Goal: Information Seeking & Learning: Learn about a topic

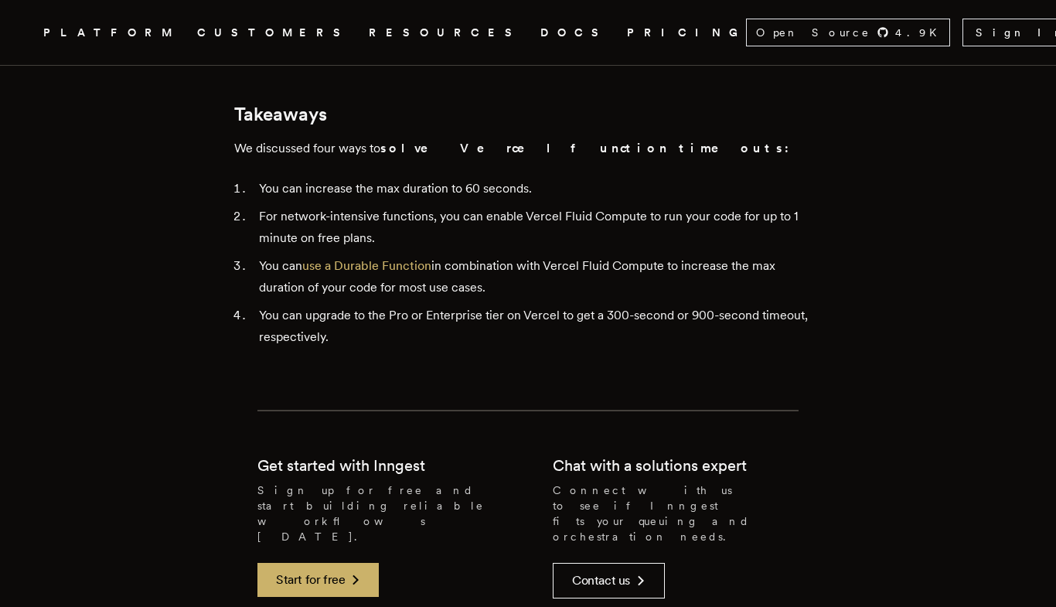
scroll to position [3974, 0]
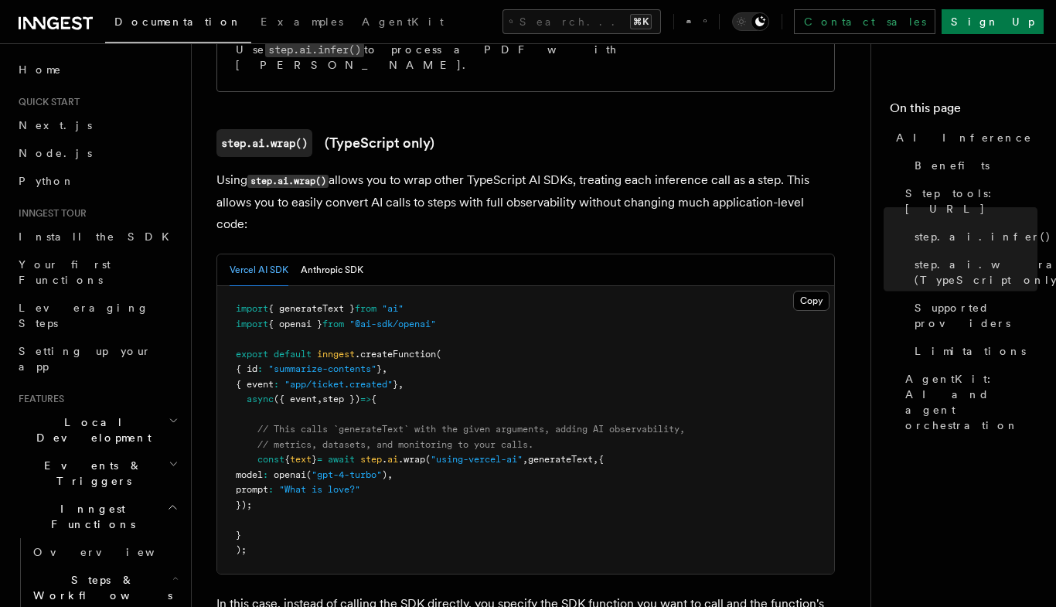
scroll to position [1443, 0]
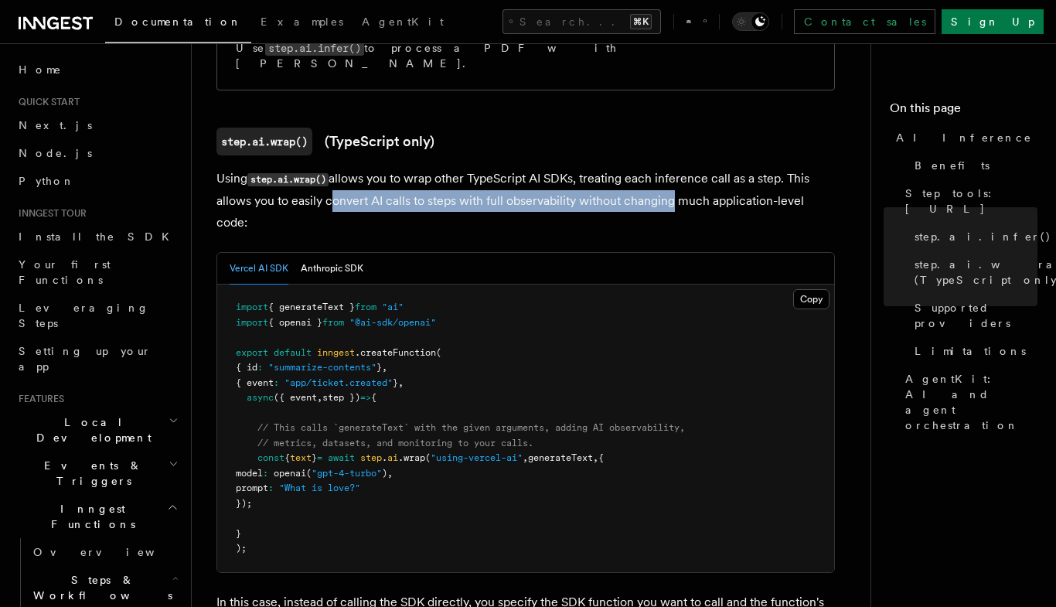
drag, startPoint x: 326, startPoint y: 151, endPoint x: 662, endPoint y: 149, distance: 336.2
click at [662, 168] on p "Using step.ai.wrap() allows you to wrap other TypeScript AI SDKs, treating each…" at bounding box center [525, 201] width 618 height 66
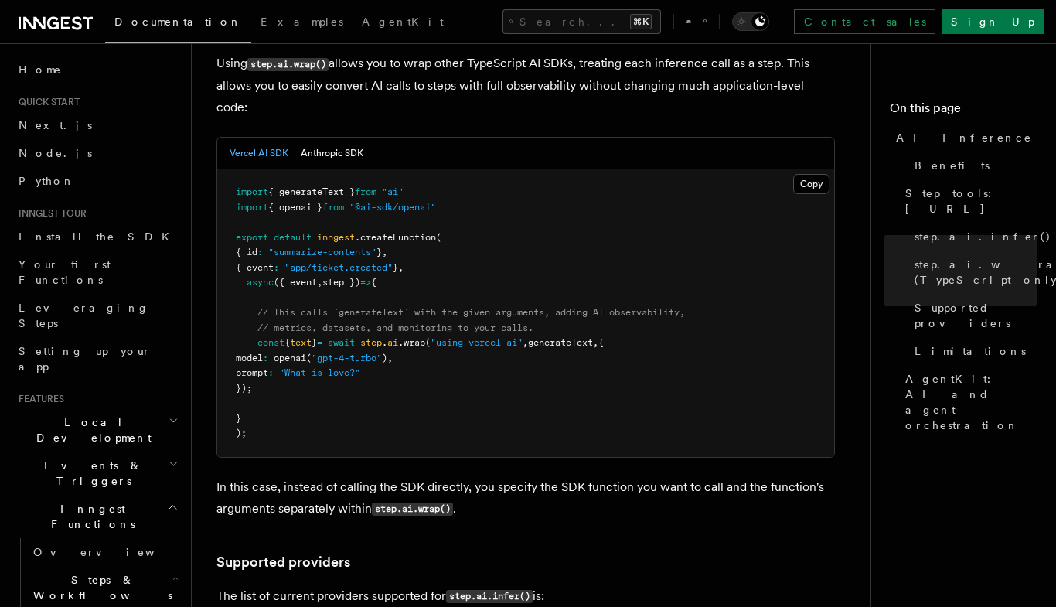
scroll to position [1565, 0]
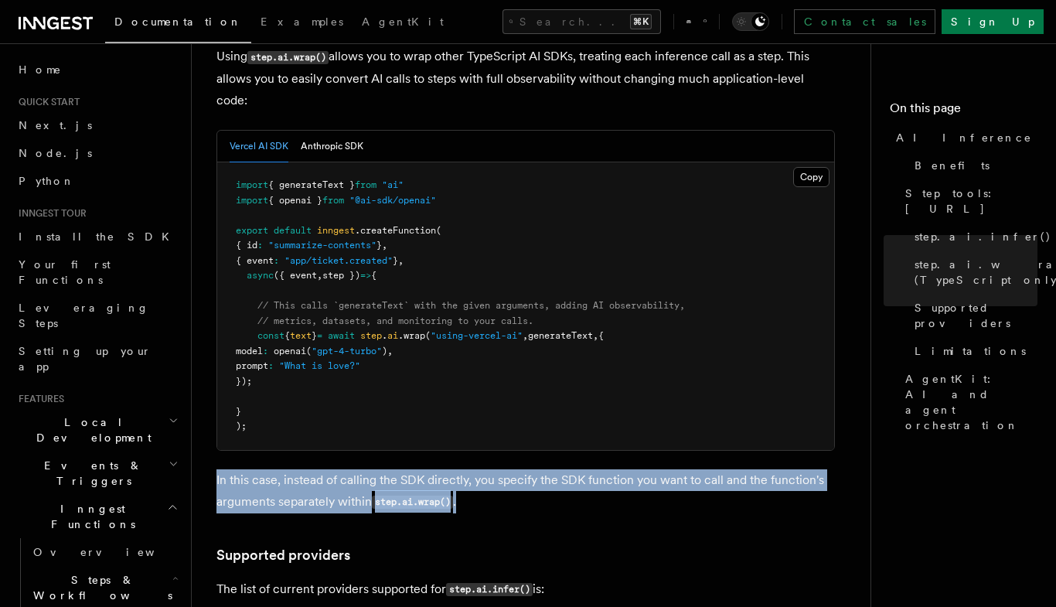
drag, startPoint x: 509, startPoint y: 437, endPoint x: 209, endPoint y: 415, distance: 299.9
drag, startPoint x: 215, startPoint y: 415, endPoint x: 540, endPoint y: 432, distance: 325.8
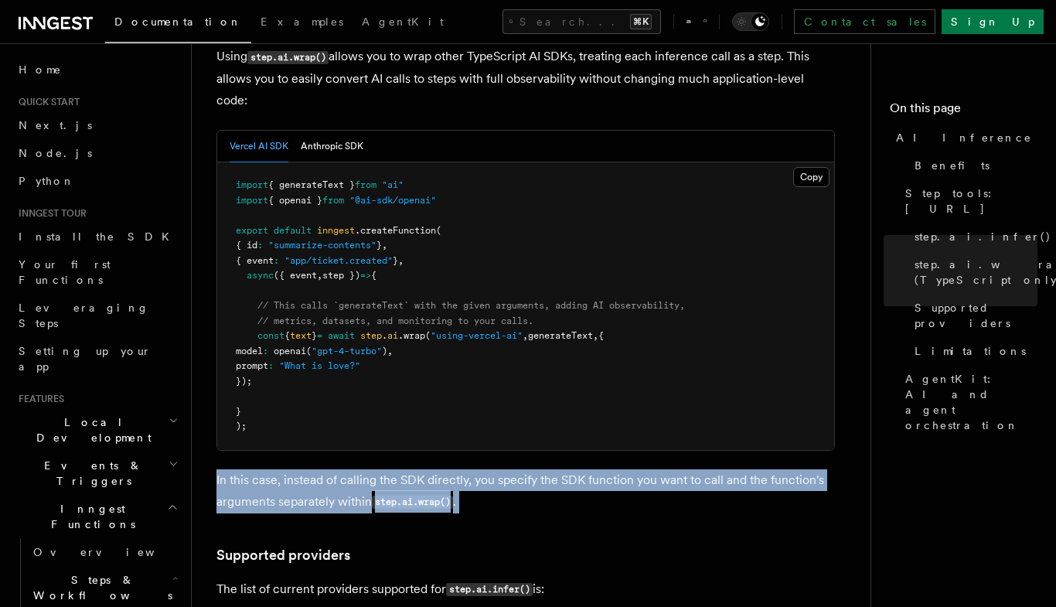
click at [540, 469] on p "In this case, instead of calling the SDK directly, you specify the SDK function…" at bounding box center [525, 491] width 618 height 44
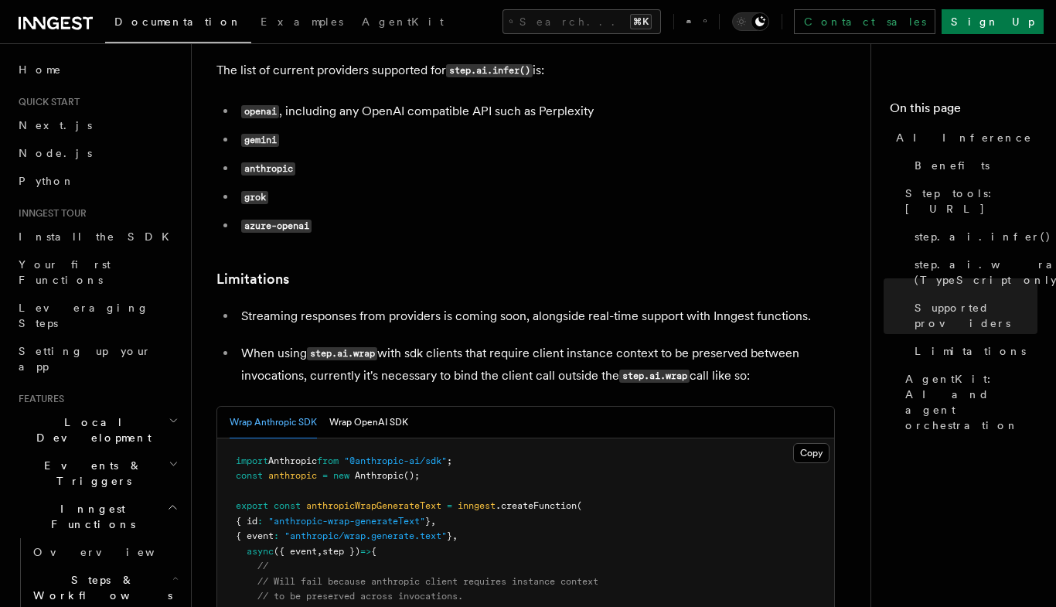
scroll to position [2093, 0]
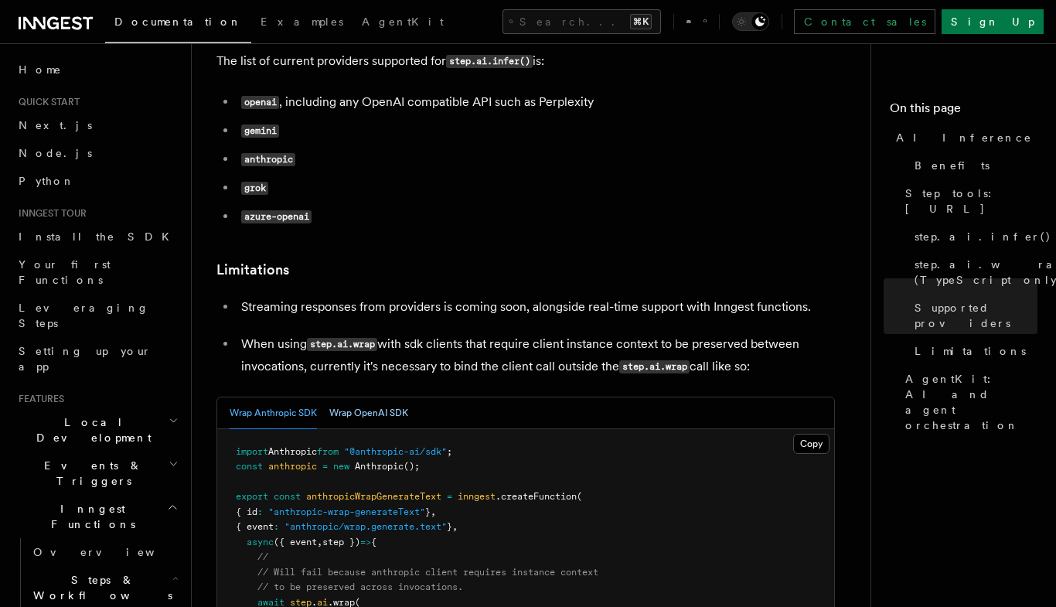
click at [371, 397] on button "Wrap OpenAI SDK" at bounding box center [368, 413] width 79 height 32
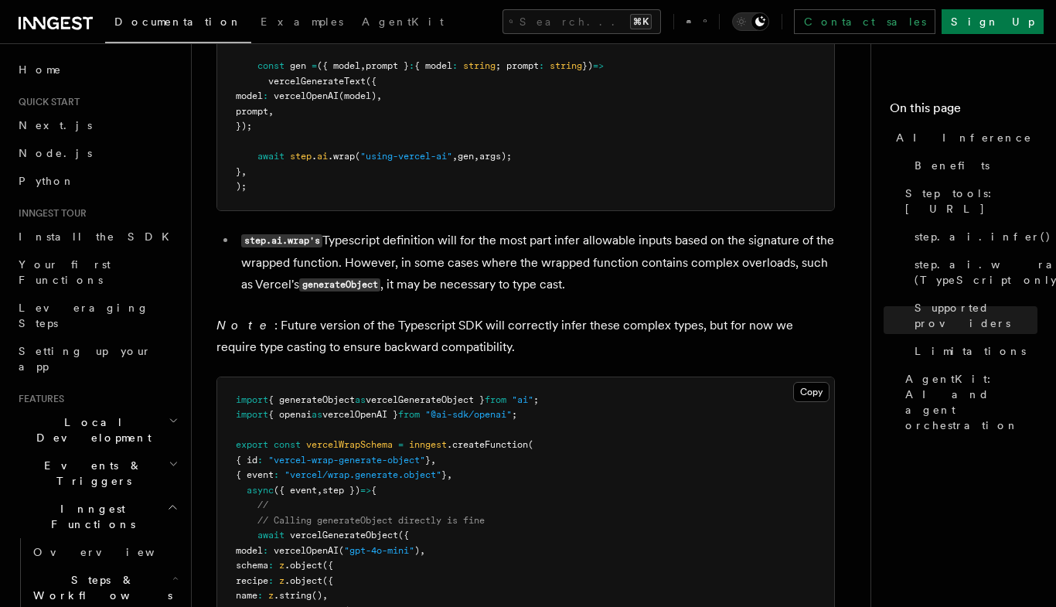
scroll to position [3694, 0]
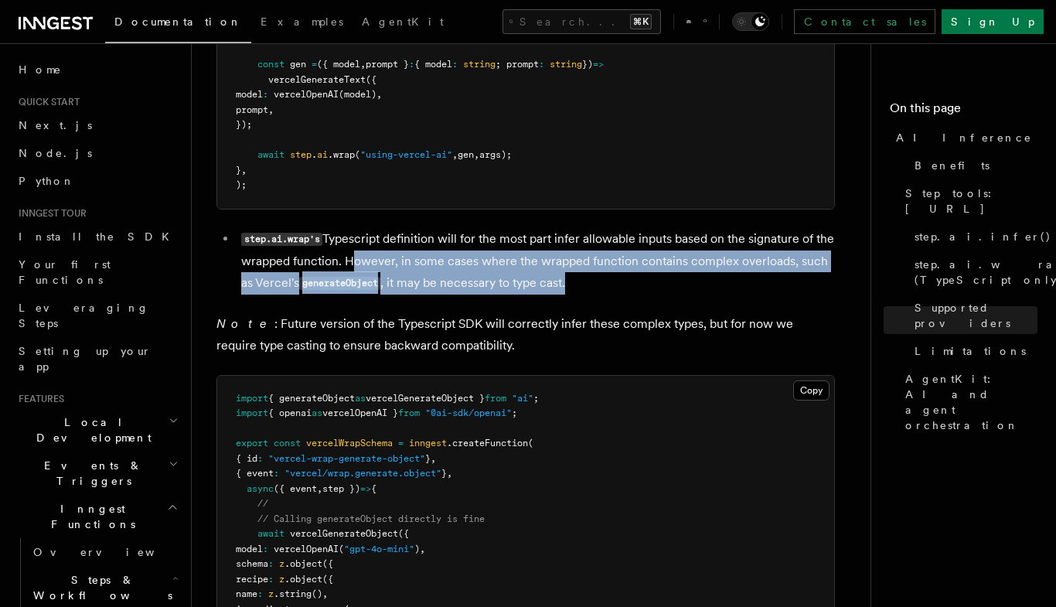
drag, startPoint x: 366, startPoint y: 195, endPoint x: 640, endPoint y: 212, distance: 274.1
click at [640, 228] on li "step.ai.wrap's Typescript definition will for the most part infer allowable inp…" at bounding box center [536, 261] width 598 height 66
drag, startPoint x: 640, startPoint y: 212, endPoint x: 373, endPoint y: 194, distance: 268.0
click at [373, 228] on li "step.ai.wrap's Typescript definition will for the most part infer allowable inp…" at bounding box center [536, 261] width 598 height 66
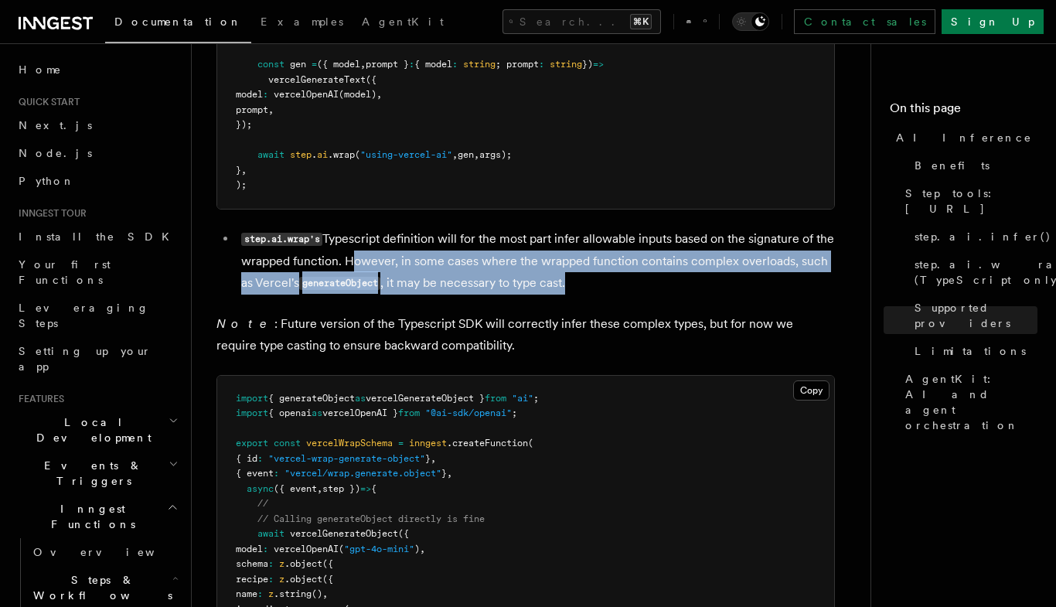
click at [373, 228] on li "step.ai.wrap's Typescript definition will for the most part infer allowable inp…" at bounding box center [536, 261] width 598 height 66
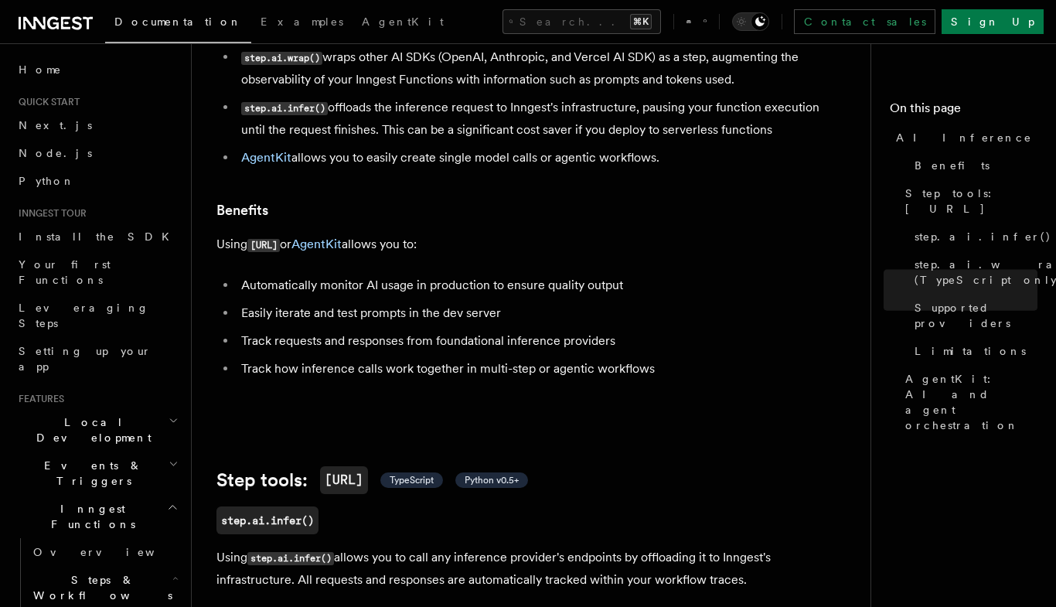
scroll to position [0, 0]
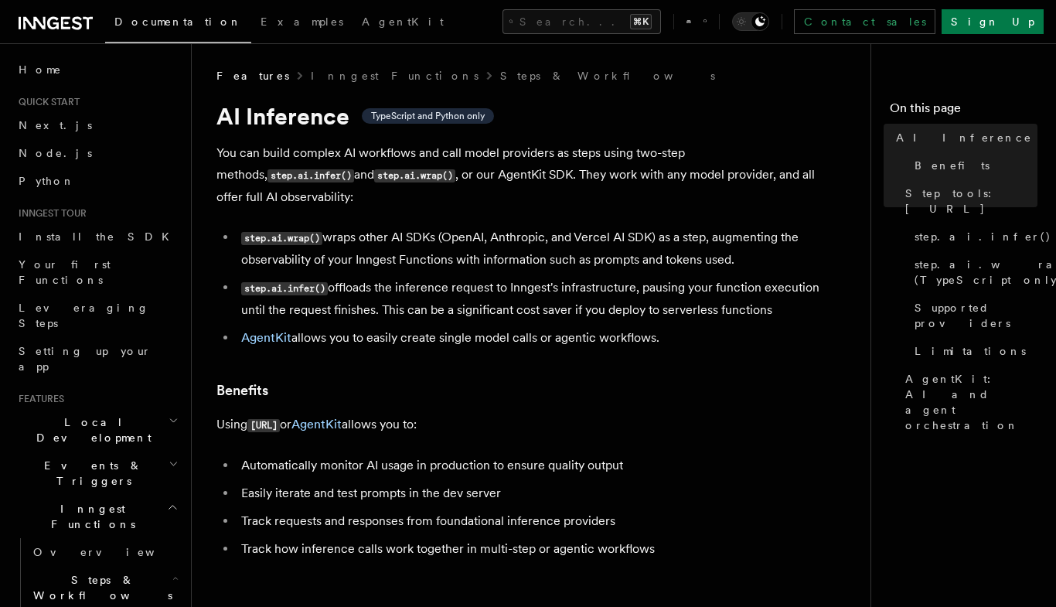
click at [566, 164] on p "You can build complex AI workflows and call model providers as steps using two-…" at bounding box center [525, 175] width 618 height 66
